Goal: Task Accomplishment & Management: Use online tool/utility

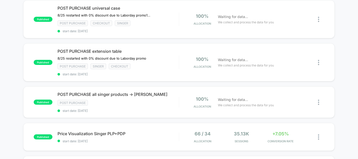
scroll to position [56, 0]
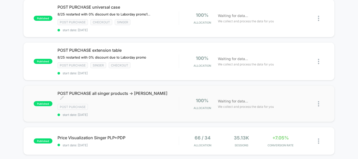
click at [177, 104] on div "Post Purchase" at bounding box center [117, 107] width 121 height 6
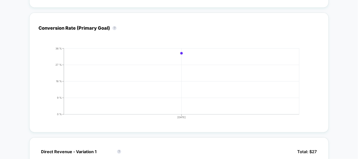
scroll to position [22, 0]
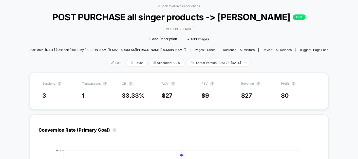
click at [108, 66] on span "Edit" at bounding box center [116, 62] width 17 height 7
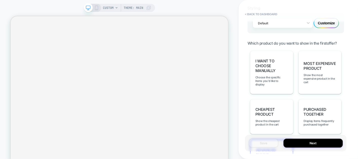
scroll to position [377, 0]
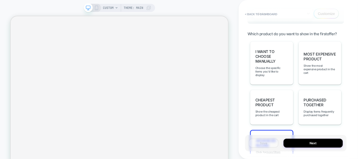
click at [267, 138] on span "Advanced Ruling" at bounding box center [272, 143] width 32 height 10
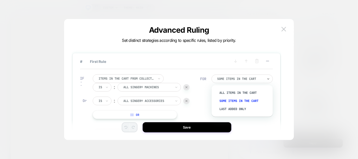
click at [247, 77] on div at bounding box center [240, 78] width 46 height 3
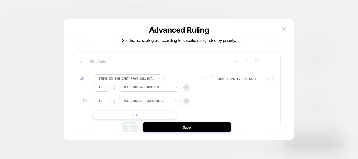
click at [192, 59] on span "# First Rule" at bounding box center [155, 61] width 150 height 4
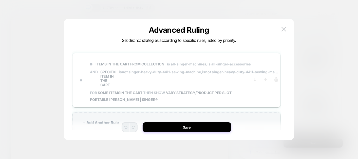
click at [192, 59] on span "IF Items in the cart from collection is all-singer-machines, is all-singer-acce…" at bounding box center [184, 74] width 188 height 32
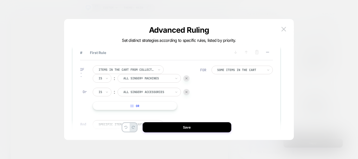
scroll to position [0, 0]
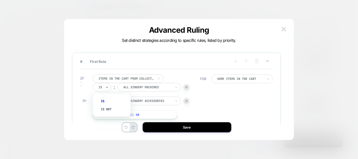
click at [101, 88] on div at bounding box center [100, 87] width 4 height 5
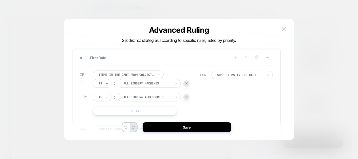
scroll to position [1, 0]
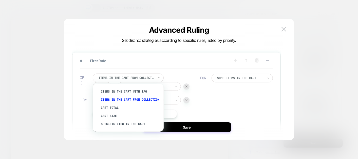
click at [139, 77] on div at bounding box center [126, 77] width 56 height 5
click at [118, 92] on div "Items in the cart with tag" at bounding box center [131, 91] width 66 height 8
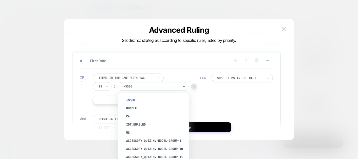
click at [136, 86] on div at bounding box center [151, 86] width 56 height 5
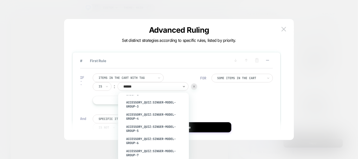
scroll to position [129, 0]
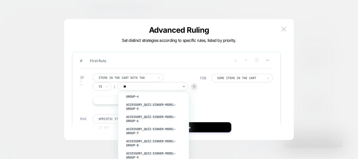
type input "*"
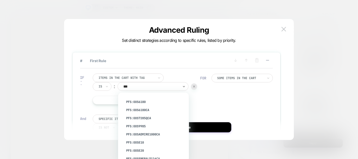
scroll to position [484, 0]
type input "*****"
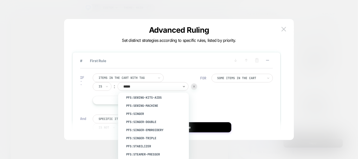
scroll to position [52, 0]
click at [135, 112] on div "pfs:singer" at bounding box center [156, 114] width 66 height 8
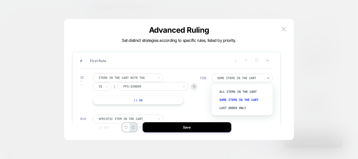
click at [246, 82] on div "Some Items in the cart" at bounding box center [241, 78] width 61 height 9
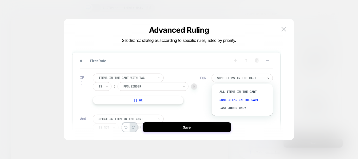
click at [235, 77] on div at bounding box center [240, 77] width 46 height 3
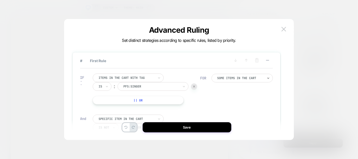
click at [235, 77] on div at bounding box center [240, 77] width 46 height 3
click at [104, 87] on div "Is" at bounding box center [102, 86] width 19 height 9
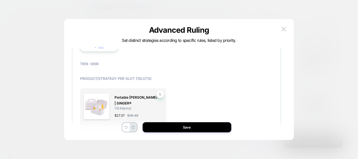
scroll to position [249, 0]
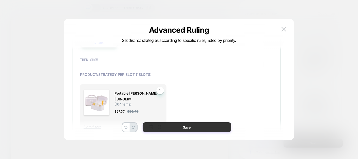
click at [195, 129] on button "Save" at bounding box center [186, 127] width 89 height 10
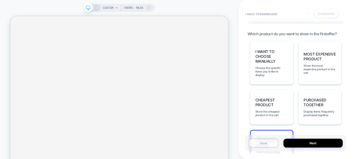
click at [260, 143] on button "Save" at bounding box center [264, 142] width 30 height 9
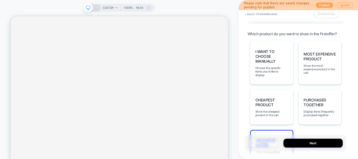
click at [321, 4] on button "Publish" at bounding box center [324, 5] width 17 height 5
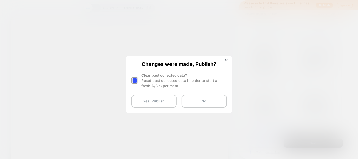
click at [136, 82] on div at bounding box center [134, 80] width 6 height 6
click at [143, 102] on button "Yes, Publish" at bounding box center [153, 101] width 45 height 13
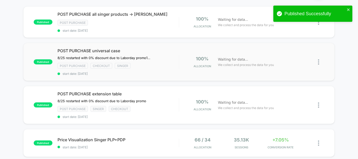
scroll to position [49, 0]
click at [171, 94] on div "POST PURCHASE extension table ﻿8/25 restarted with 0% discount due to Laborday …" at bounding box center [117, 104] width 121 height 27
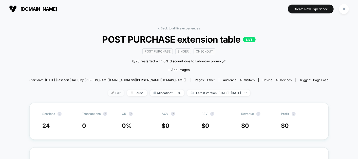
click at [108, 91] on span "Edit" at bounding box center [116, 92] width 17 height 7
click at [108, 95] on span "Edit" at bounding box center [116, 92] width 17 height 7
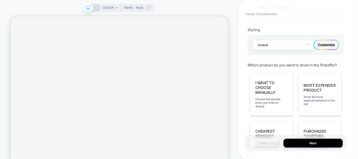
scroll to position [422, 0]
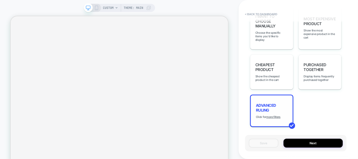
click at [275, 95] on div "Advanced Ruling Click for more filters" at bounding box center [271, 110] width 43 height 32
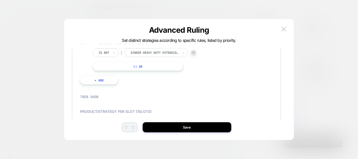
scroll to position [511, 0]
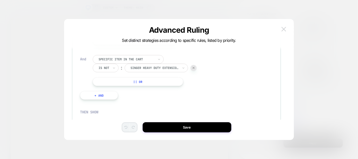
click at [284, 28] on img at bounding box center [283, 29] width 5 height 4
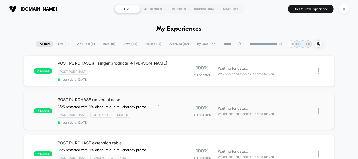
click at [169, 103] on div "POST PURCHASE universal case 8/25 restarted with 0% discount due to Laborday pr…" at bounding box center [117, 110] width 121 height 27
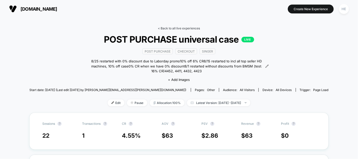
click at [161, 29] on link "< Back to all live experiences" at bounding box center [179, 28] width 42 height 4
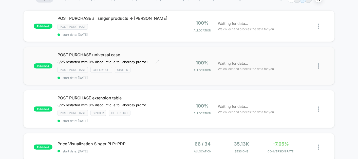
scroll to position [45, 0]
click at [167, 104] on div "POST PURCHASE extension table ﻿8/25 restarted with 0% discount due to Laborday …" at bounding box center [117, 108] width 121 height 27
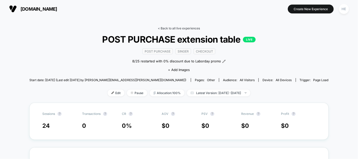
click at [172, 27] on link "< Back to all live experiences" at bounding box center [179, 28] width 42 height 4
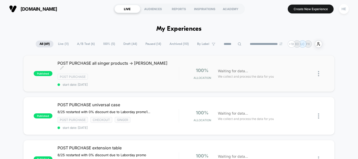
click at [171, 82] on span "start date: 2025-08-27" at bounding box center [117, 84] width 121 height 4
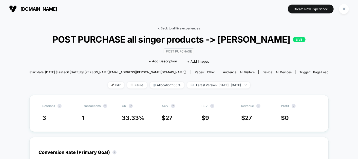
click at [168, 28] on link "< Back to all live experiences" at bounding box center [179, 28] width 42 height 4
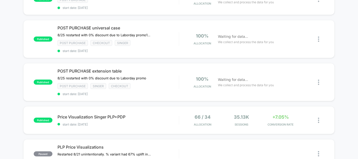
scroll to position [34, 0]
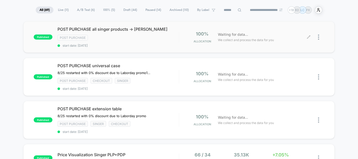
click at [319, 40] on div at bounding box center [321, 37] width 6 height 12
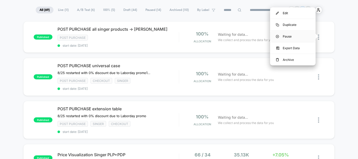
click at [294, 33] on div "Pause" at bounding box center [293, 36] width 46 height 11
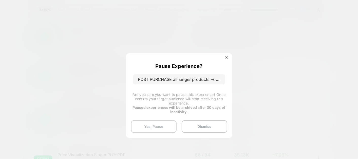
click at [164, 127] on button "Yes, Pause" at bounding box center [154, 126] width 46 height 13
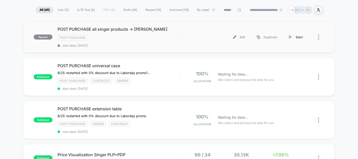
click at [297, 38] on div "Start" at bounding box center [296, 36] width 26 height 11
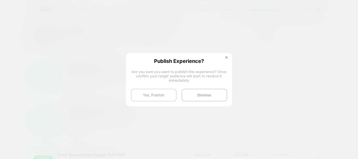
click at [150, 96] on button "Yes, Publish" at bounding box center [154, 95] width 46 height 13
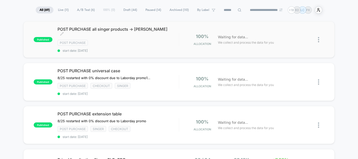
click at [154, 49] on span "start date: 2025-08-27" at bounding box center [117, 51] width 121 height 4
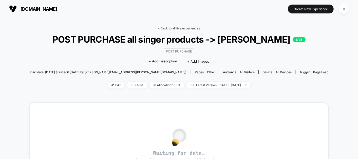
click at [177, 27] on link "< Back to all live experiences" at bounding box center [179, 28] width 42 height 4
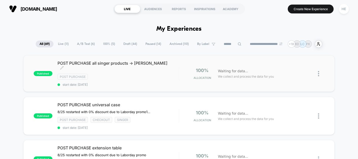
click at [168, 74] on div "Post Purchase" at bounding box center [117, 77] width 121 height 6
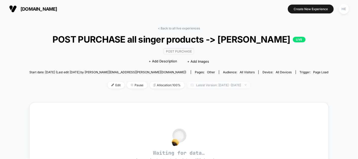
click at [191, 88] on span "Latest Version: Aug 28, 2025 - Aug 28, 2025" at bounding box center [218, 84] width 63 height 7
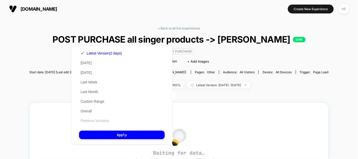
click at [104, 121] on button "Previous Versions" at bounding box center [94, 120] width 31 height 5
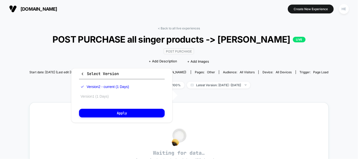
click at [104, 98] on button "Version 1 (1 Days)" at bounding box center [94, 96] width 31 height 5
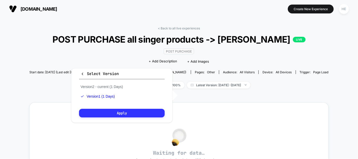
click at [111, 111] on button "Apply" at bounding box center [122, 113] width 86 height 9
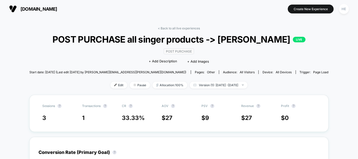
scroll to position [16, 0]
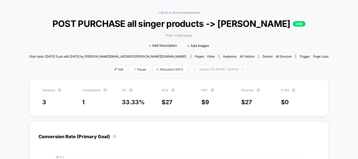
click at [193, 73] on span "Version (1): Aug 28, 2025 - Aug 28, 2025" at bounding box center [219, 69] width 58 height 7
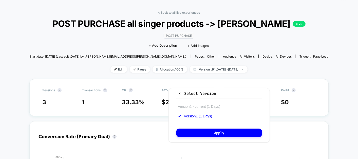
click at [193, 106] on button "Version 2 - current (1 Days)" at bounding box center [198, 106] width 45 height 5
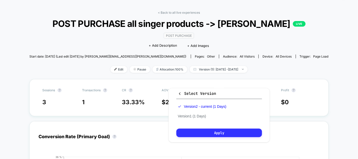
click at [194, 135] on button "Apply" at bounding box center [219, 132] width 86 height 9
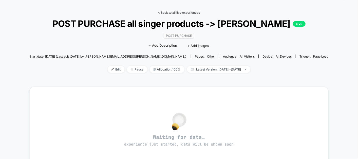
click at [178, 12] on link "< Back to all live experiences" at bounding box center [179, 13] width 42 height 4
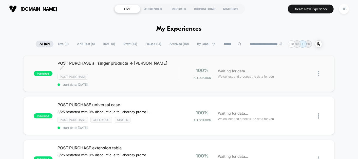
click at [158, 75] on div "POST PURCHASE all singer products -> [PERSON_NAME] Click to edit experience det…" at bounding box center [117, 73] width 121 height 26
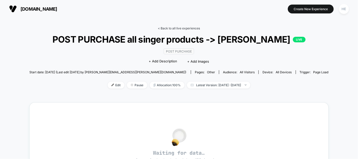
click at [164, 29] on link "< Back to all live experiences" at bounding box center [179, 28] width 42 height 4
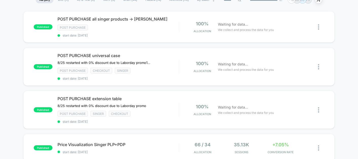
scroll to position [48, 0]
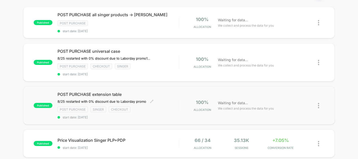
click at [160, 102] on div "POST PURCHASE extension table ﻿8/25 restarted with 0% discount due to Laborday …" at bounding box center [117, 105] width 121 height 27
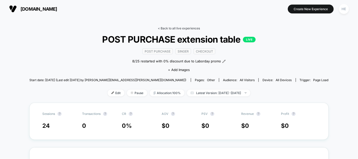
click at [172, 27] on link "< Back to all live experiences" at bounding box center [179, 28] width 42 height 4
